Goal: Information Seeking & Learning: Learn about a topic

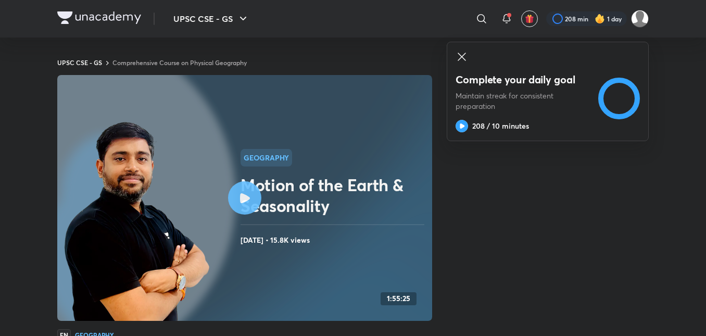
click at [247, 197] on icon at bounding box center [245, 198] width 10 height 10
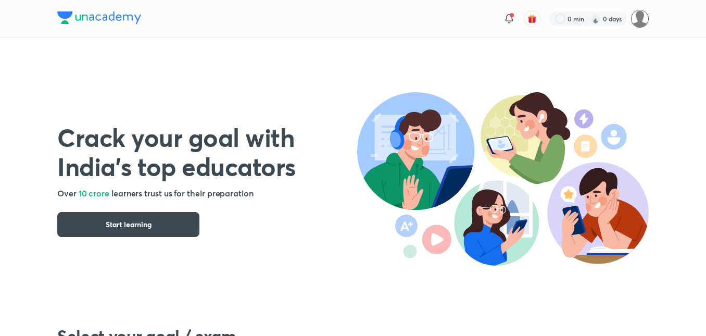
click at [643, 17] on img at bounding box center [640, 19] width 18 height 18
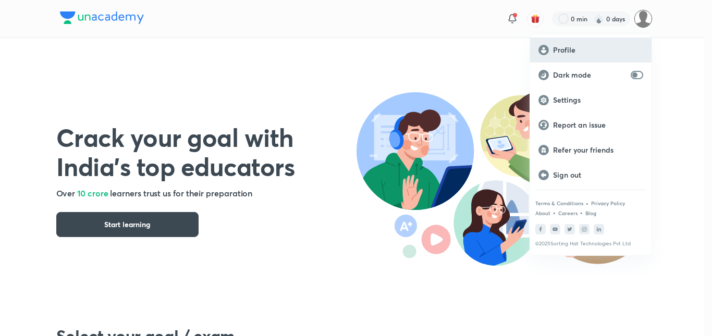
click at [565, 54] on p "Profile" at bounding box center [598, 49] width 90 height 9
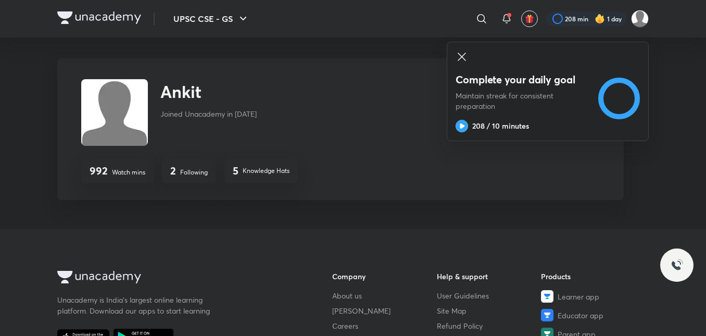
click at [116, 173] on p "Watch mins" at bounding box center [128, 172] width 33 height 9
click at [106, 175] on h4 "992" at bounding box center [99, 171] width 18 height 13
click at [462, 58] on icon at bounding box center [462, 57] width 13 height 13
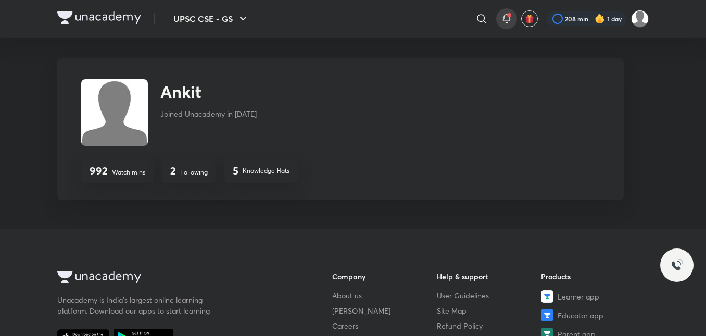
click at [503, 19] on icon at bounding box center [506, 18] width 7 height 6
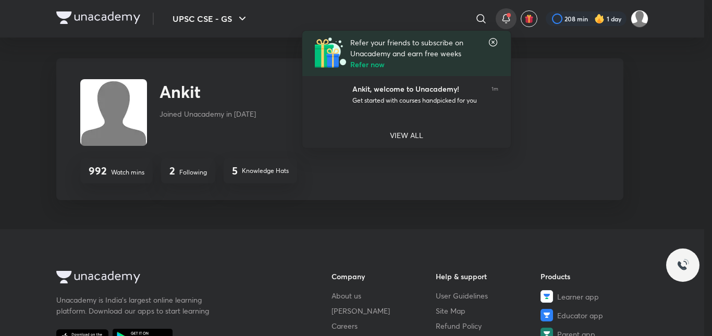
click at [492, 44] on icon at bounding box center [493, 42] width 10 height 10
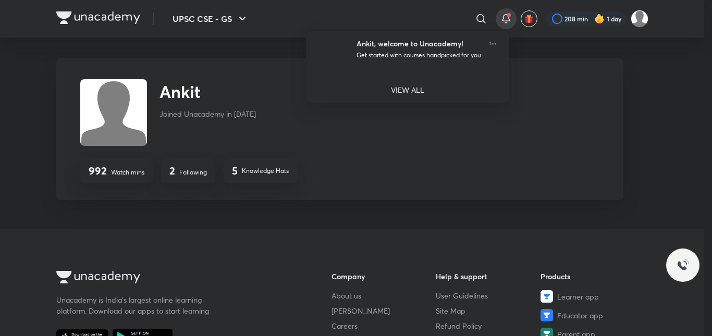
click at [545, 57] on div at bounding box center [356, 168] width 712 height 336
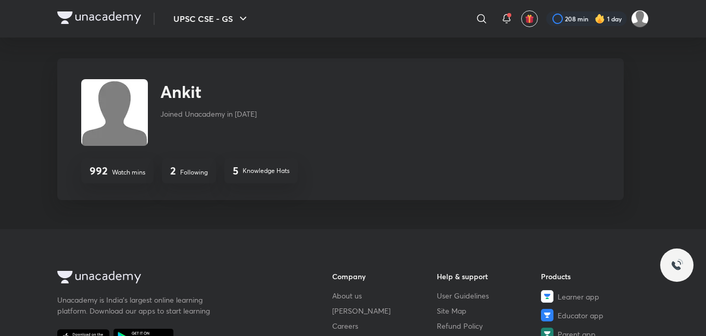
click at [599, 15] on img at bounding box center [600, 19] width 10 height 10
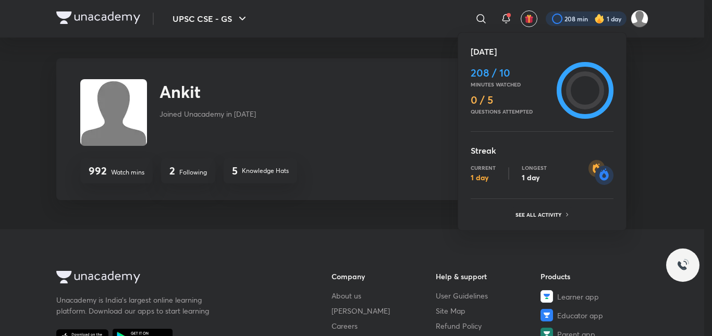
click at [393, 225] on div at bounding box center [356, 168] width 712 height 336
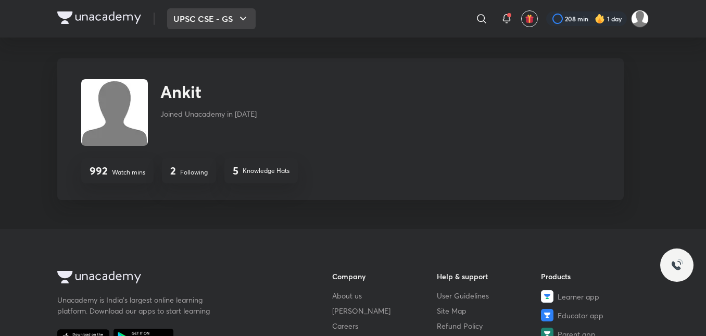
click at [233, 20] on button "UPSC CSE - GS" at bounding box center [211, 18] width 89 height 21
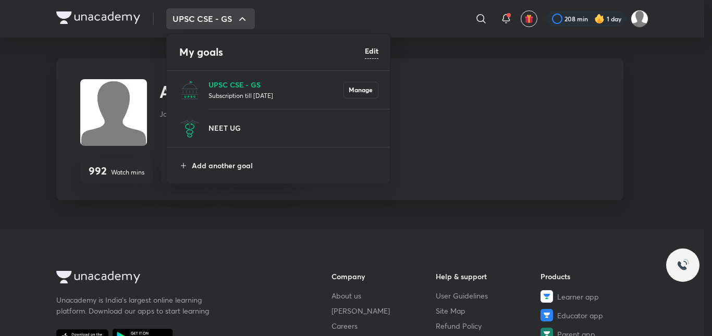
click at [251, 89] on p "UPSC CSE - GS" at bounding box center [275, 84] width 135 height 11
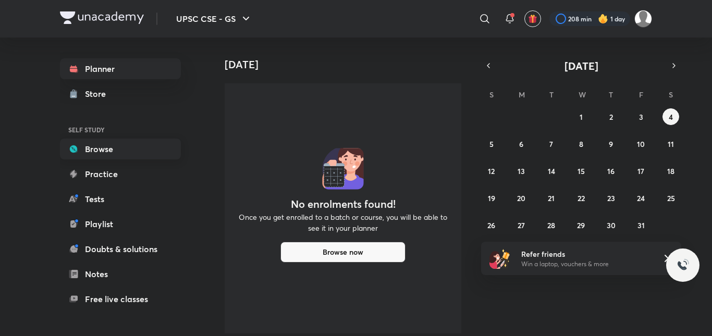
click at [110, 155] on link "Browse" at bounding box center [120, 149] width 121 height 21
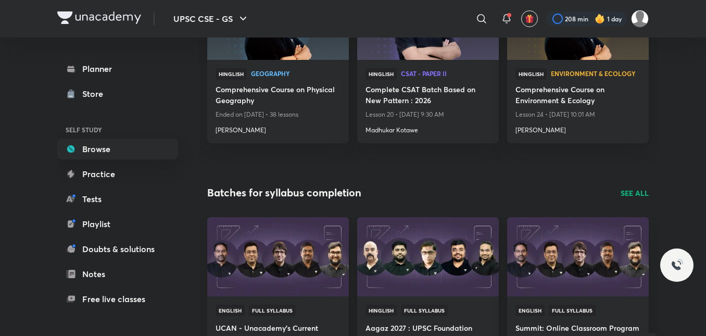
scroll to position [208, 0]
click at [316, 114] on p "Ended on [DATE] • 38 lessons" at bounding box center [278, 114] width 125 height 14
click at [229, 79] on div "Hinglish Geography" at bounding box center [278, 76] width 125 height 16
click at [261, 71] on span "Geography" at bounding box center [296, 73] width 90 height 6
click at [248, 129] on h4 "[PERSON_NAME]" at bounding box center [278, 128] width 125 height 14
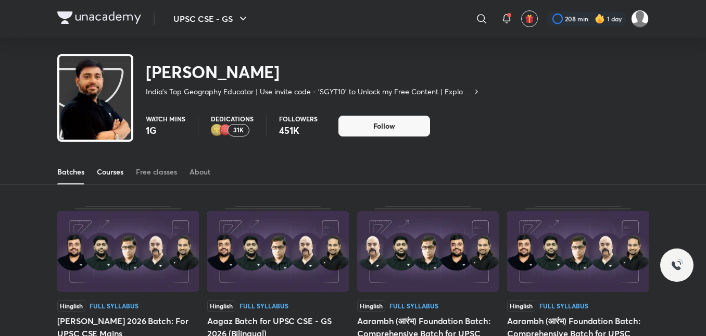
click at [109, 176] on div "Courses" at bounding box center [110, 172] width 27 height 10
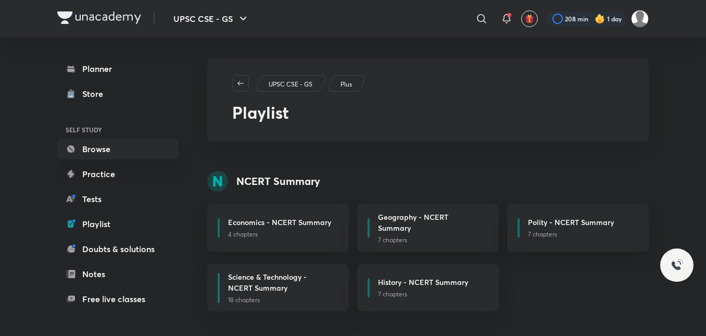
click at [134, 215] on link "Playlist" at bounding box center [117, 224] width 121 height 21
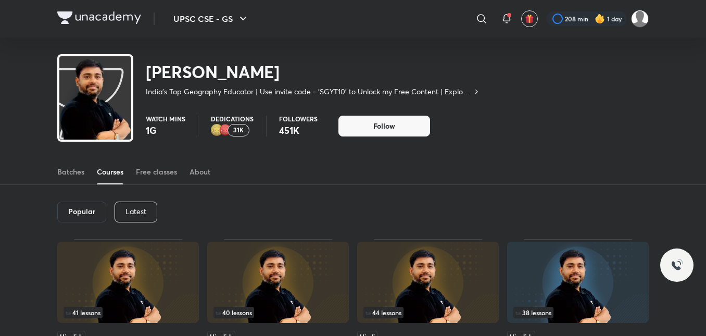
click at [138, 211] on p "Latest" at bounding box center [136, 211] width 21 height 8
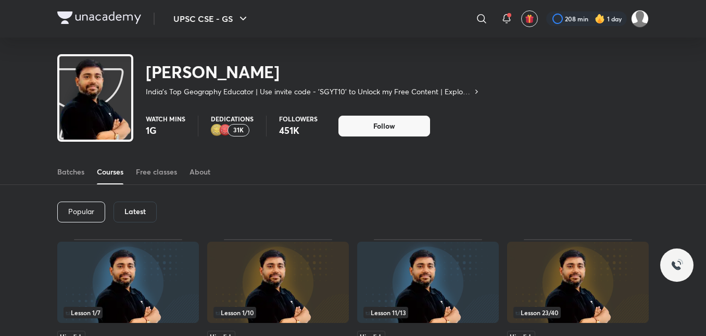
click at [138, 211] on h6 "Latest" at bounding box center [135, 211] width 21 height 8
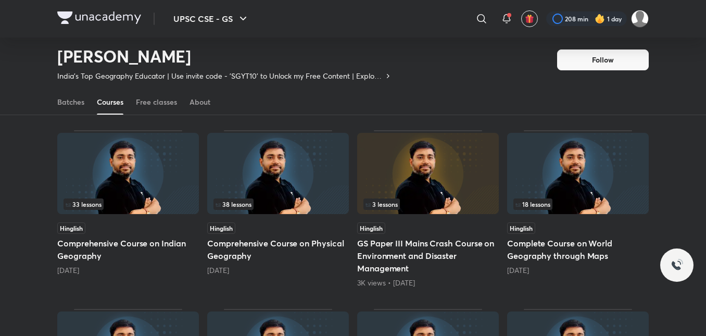
scroll to position [253, 0]
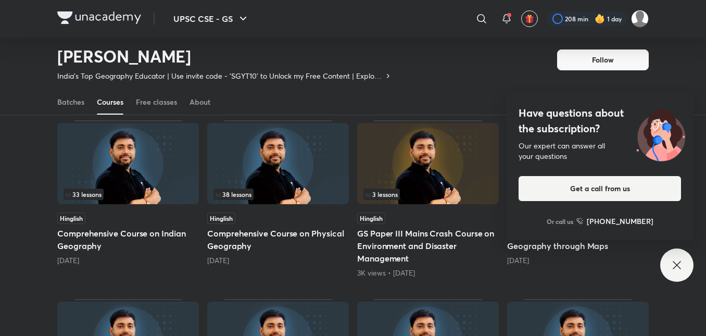
click at [294, 176] on img at bounding box center [278, 163] width 142 height 81
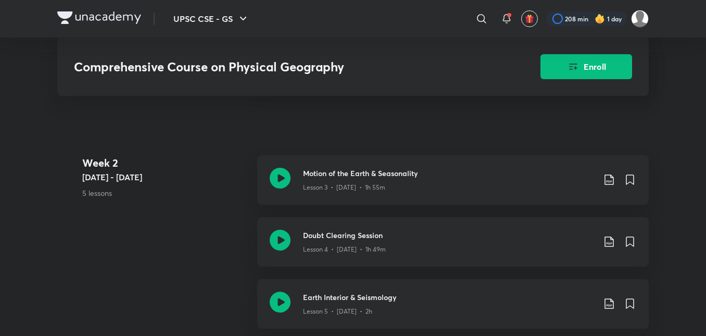
scroll to position [729, 0]
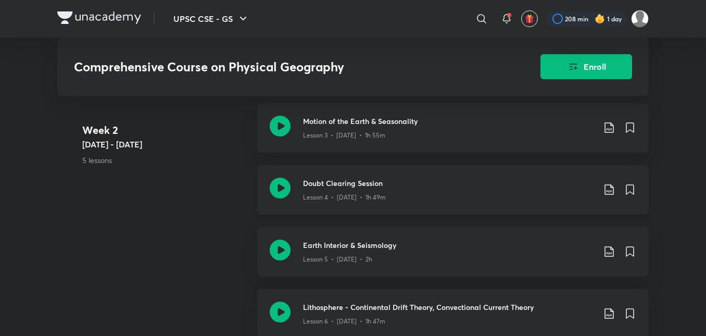
click at [284, 193] on icon at bounding box center [280, 188] width 21 height 21
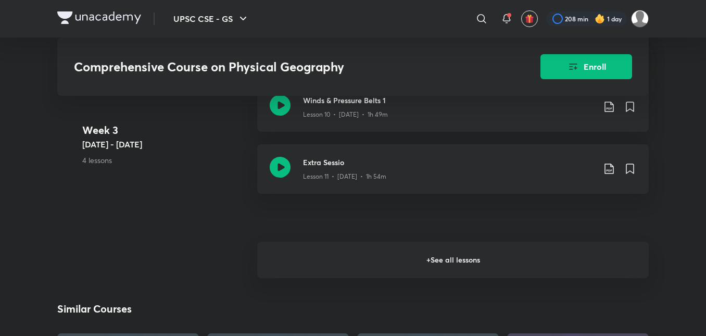
scroll to position [1250, 0]
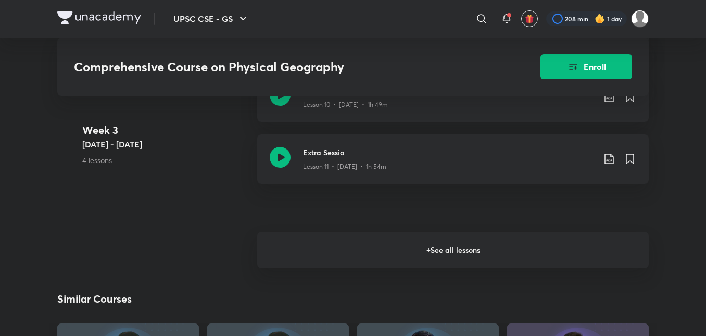
drag, startPoint x: 443, startPoint y: 269, endPoint x: 428, endPoint y: 254, distance: 21.7
click at [444, 268] on h6 "+ See all lessons" at bounding box center [453, 250] width 392 height 36
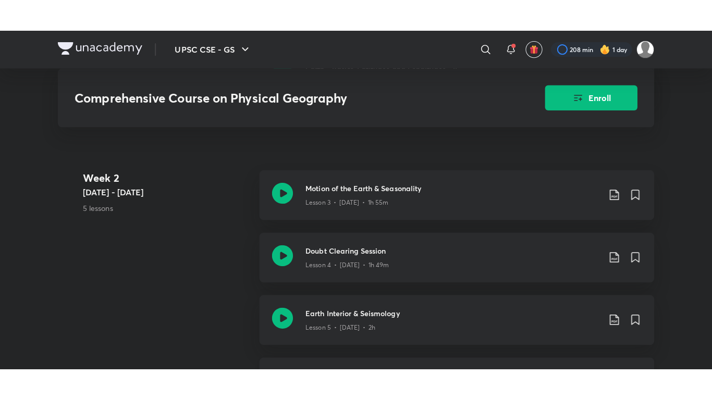
scroll to position [729, 0]
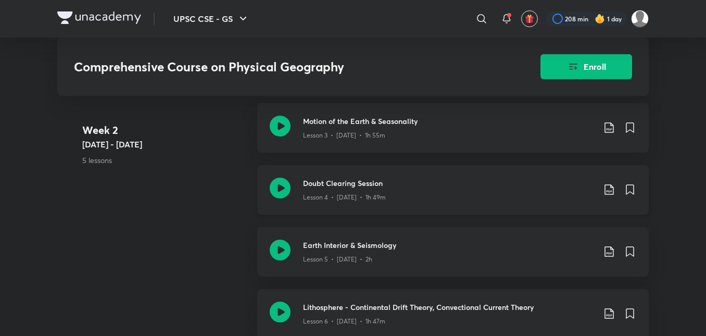
click at [280, 196] on icon at bounding box center [280, 188] width 21 height 21
